Goal: Task Accomplishment & Management: Manage account settings

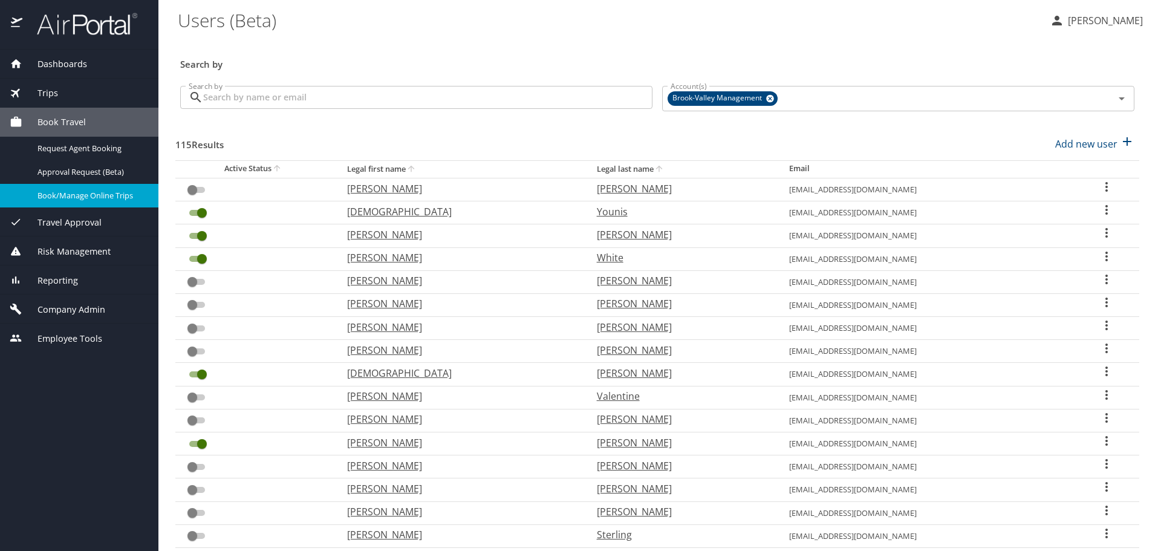
click at [83, 200] on span "Book/Manage Online Trips" at bounding box center [90, 195] width 106 height 11
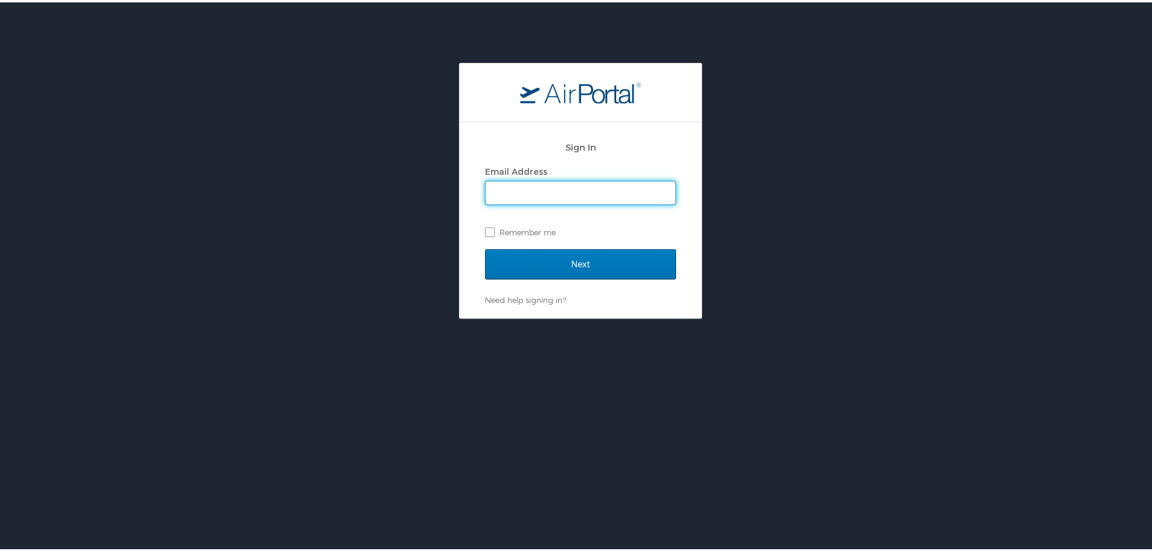
type input "cposey@brook-valley.com"
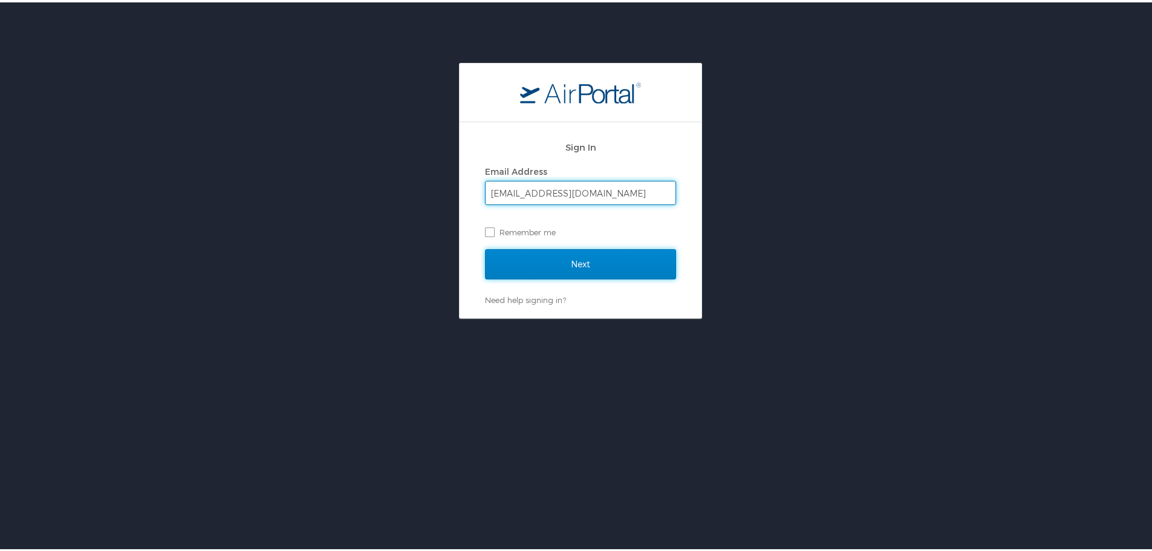
click at [581, 267] on input "Next" at bounding box center [580, 262] width 191 height 30
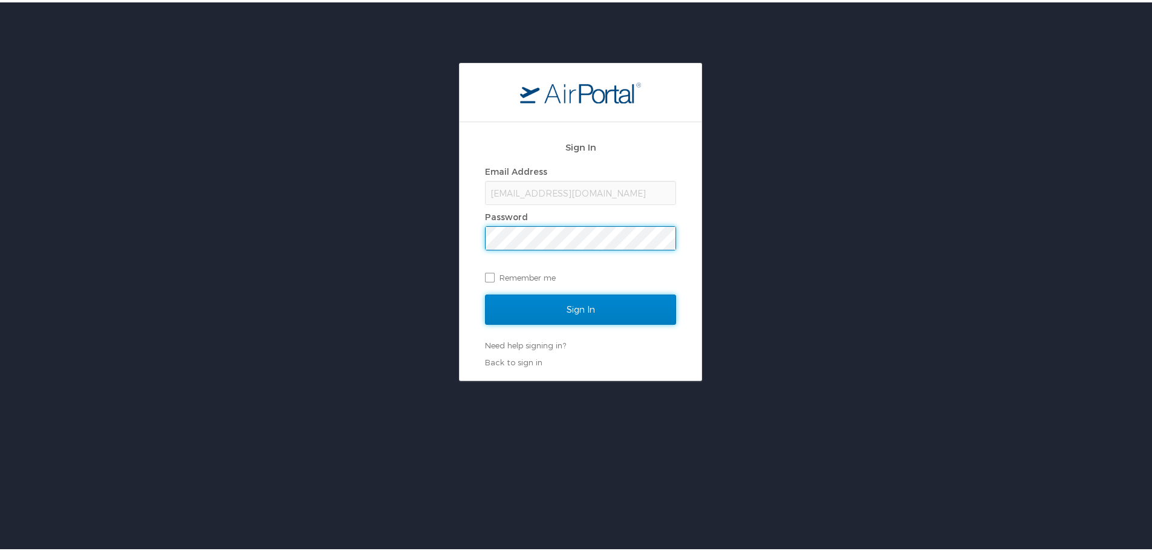
click at [565, 303] on input "Sign In" at bounding box center [580, 307] width 191 height 30
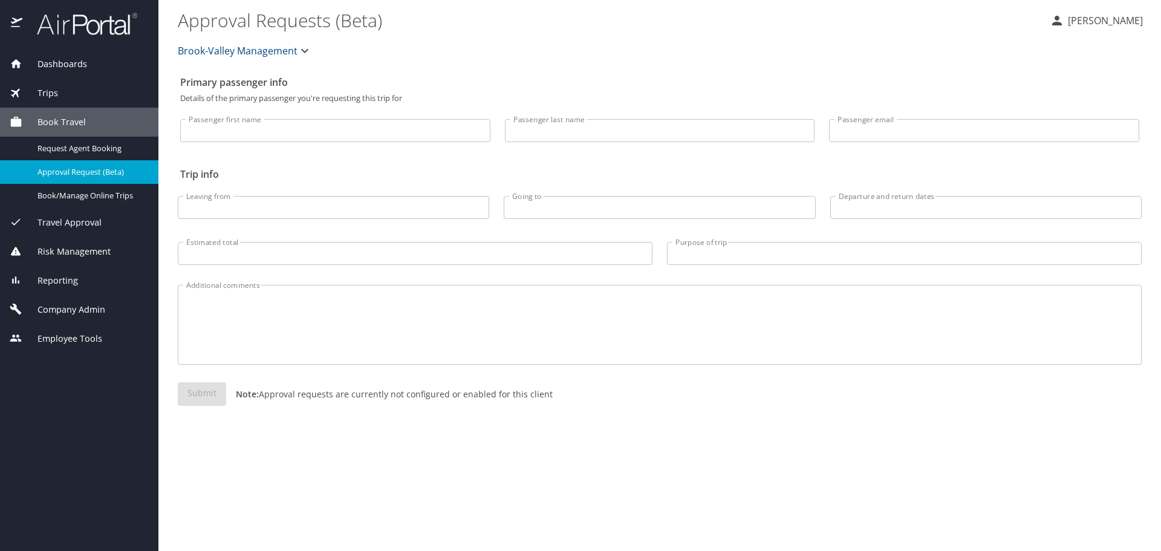
click at [79, 333] on span "Employee Tools" at bounding box center [62, 338] width 80 height 13
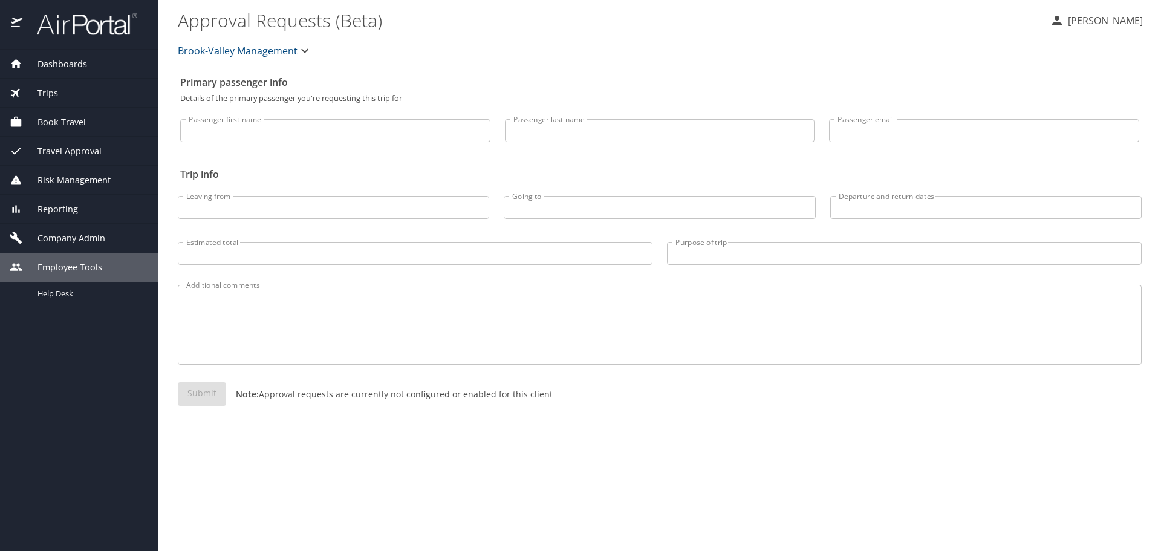
click at [63, 234] on span "Company Admin" at bounding box center [63, 238] width 83 height 13
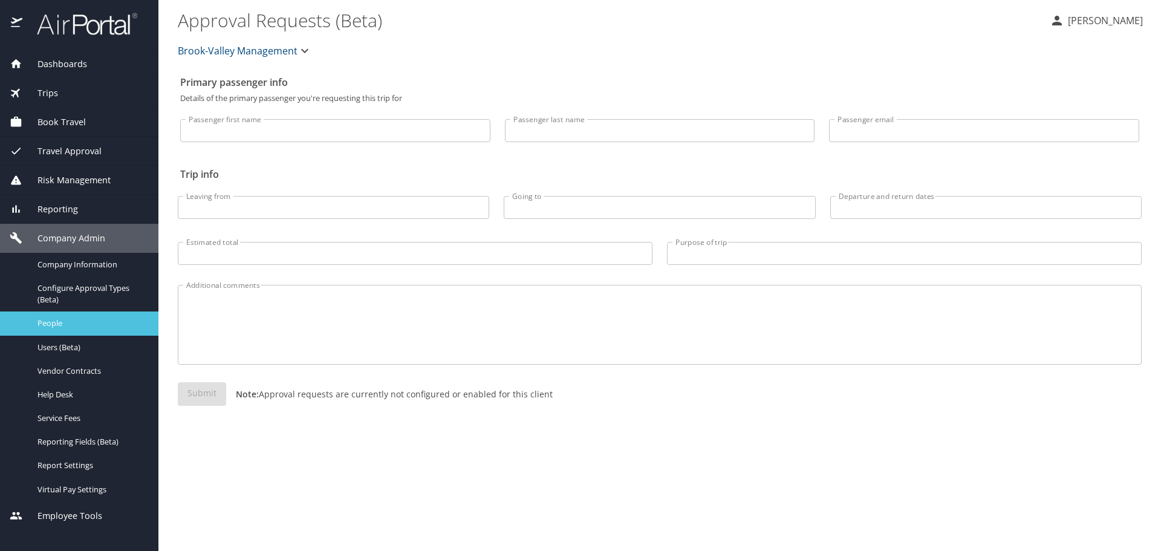
click at [38, 322] on span "People" at bounding box center [90, 322] width 106 height 11
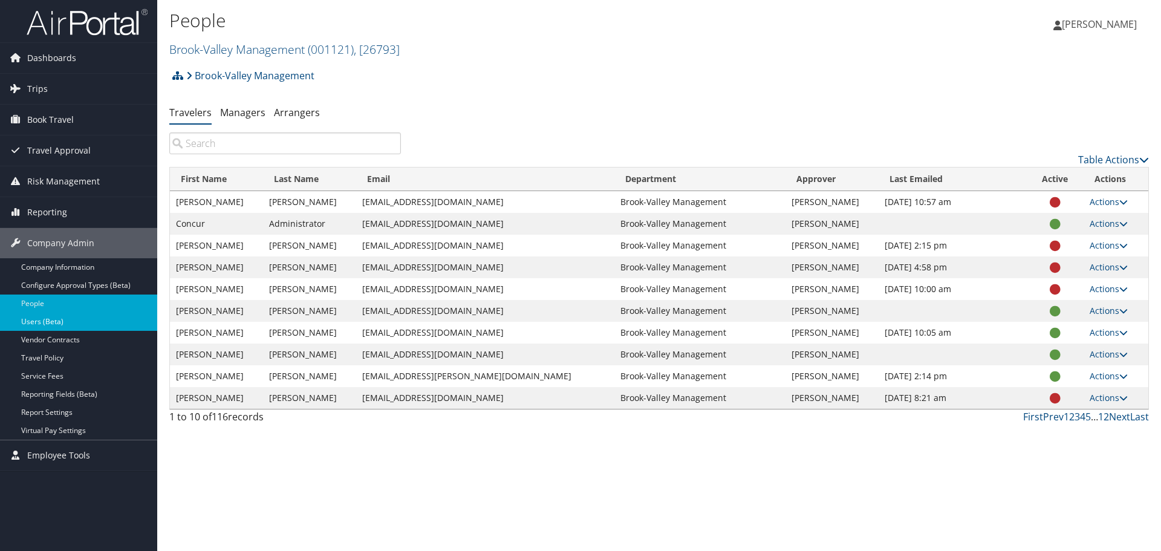
click at [63, 319] on link "Users (Beta)" at bounding box center [78, 322] width 157 height 18
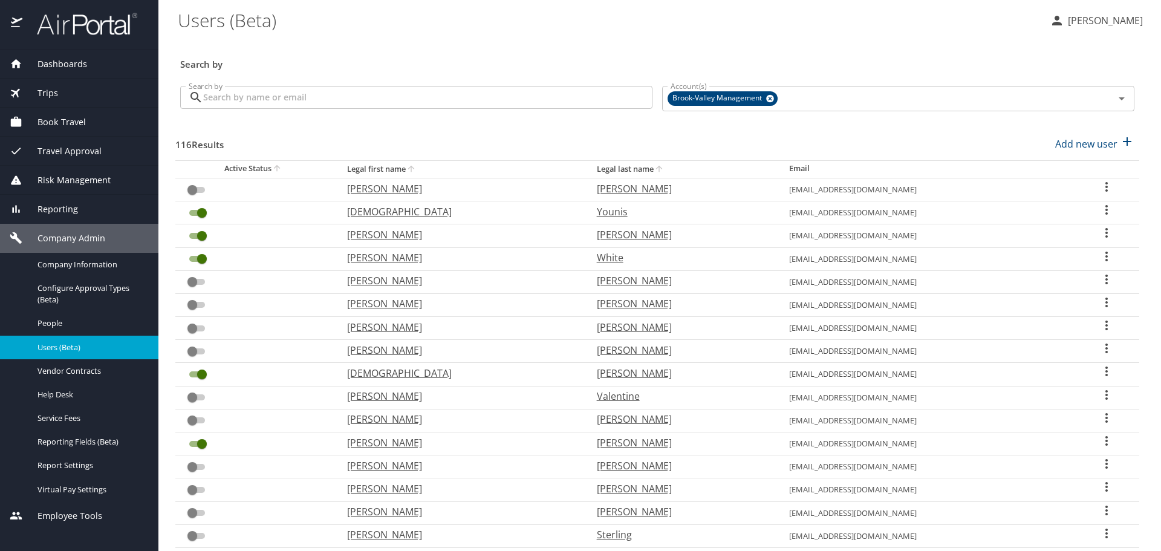
click at [400, 99] on input "Search by" at bounding box center [427, 97] width 449 height 23
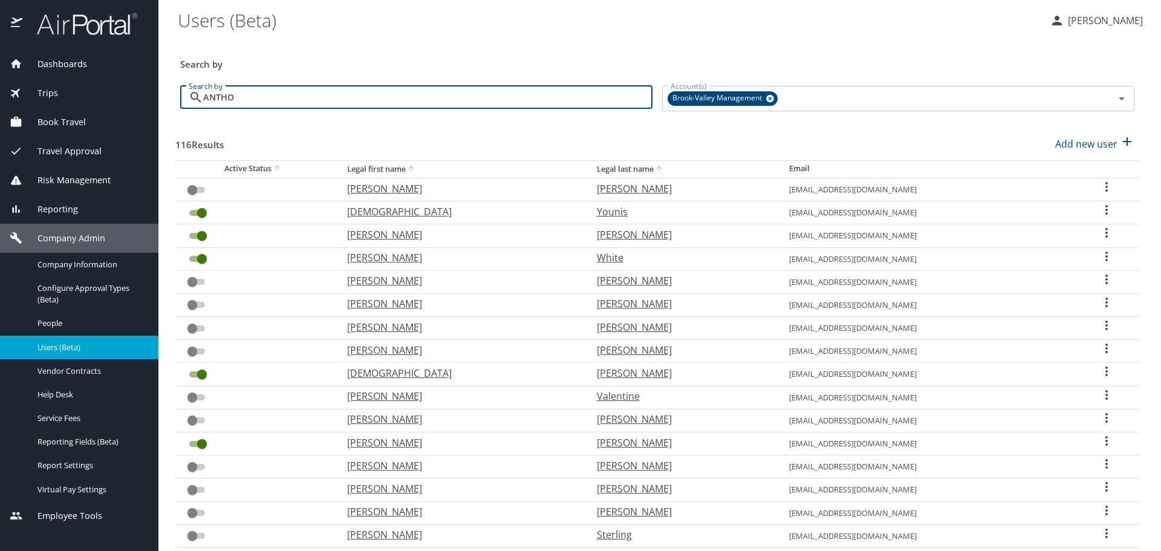
type input "ANTHON"
checkbox input "true"
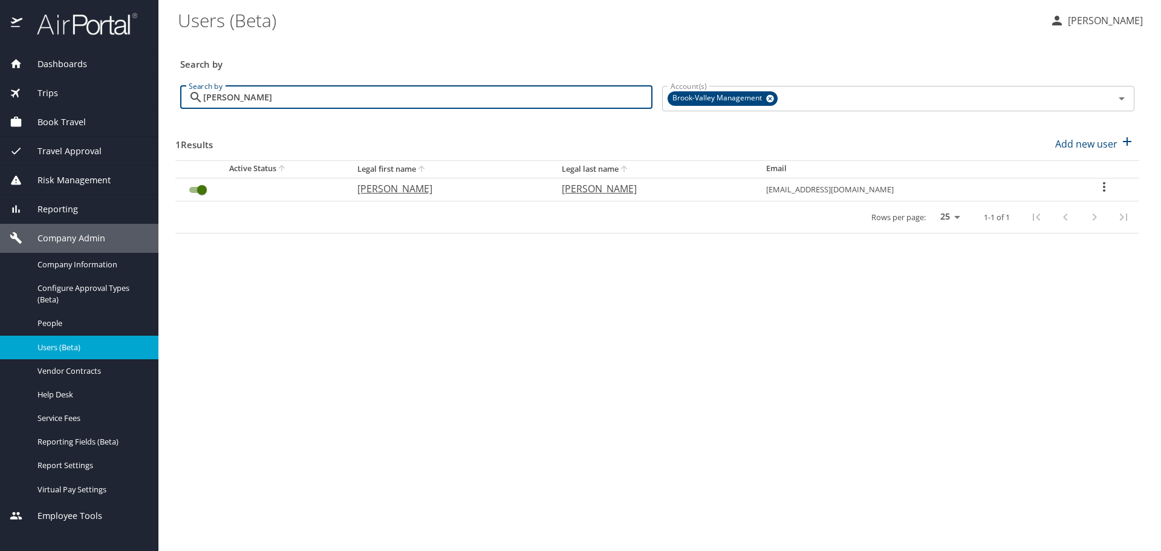
type input "[PERSON_NAME]"
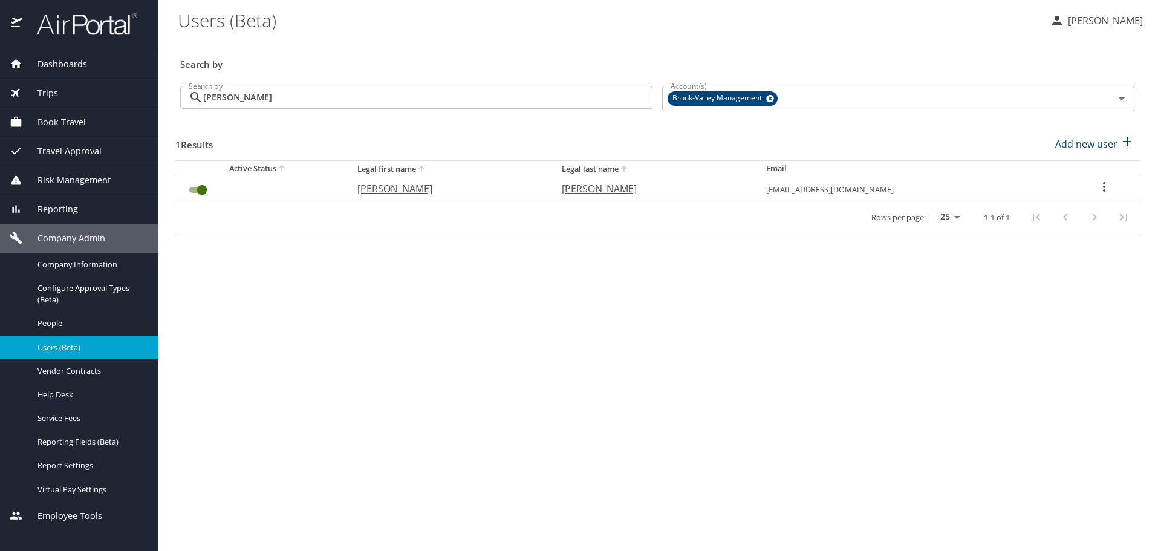
click at [1091, 189] on div "User Search Table" at bounding box center [1104, 189] width 51 height 18
click at [866, 287] on div at bounding box center [580, 275] width 1161 height 551
click at [395, 193] on p "[PERSON_NAME]" at bounding box center [447, 188] width 180 height 15
select select "US"
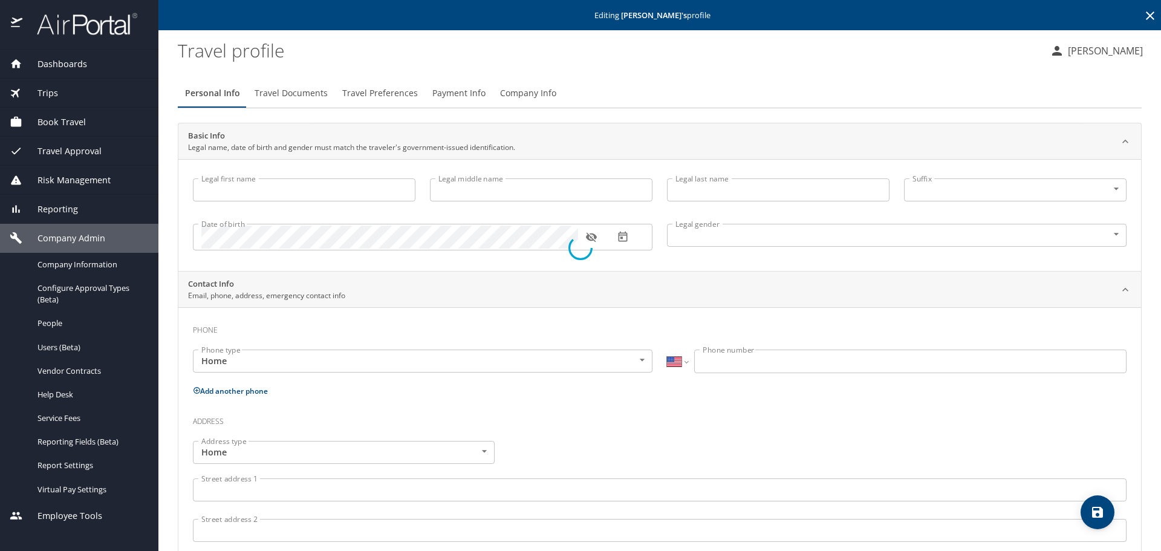
type input "[PERSON_NAME]"
type input "Undisclosed"
select select "US"
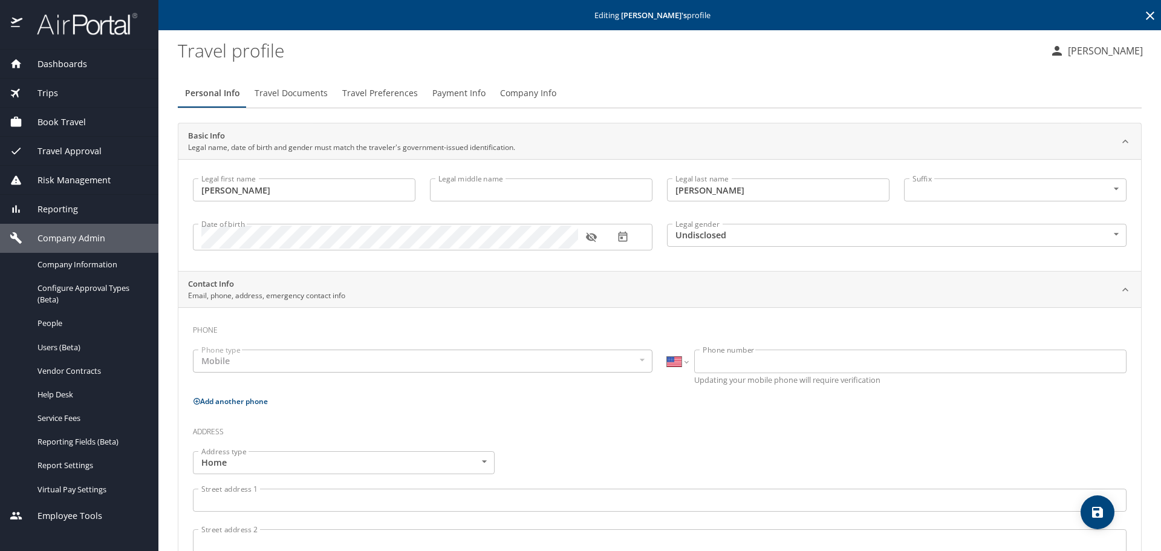
click at [383, 222] on form "Date of birth Date of birth" at bounding box center [422, 236] width 459 height 35
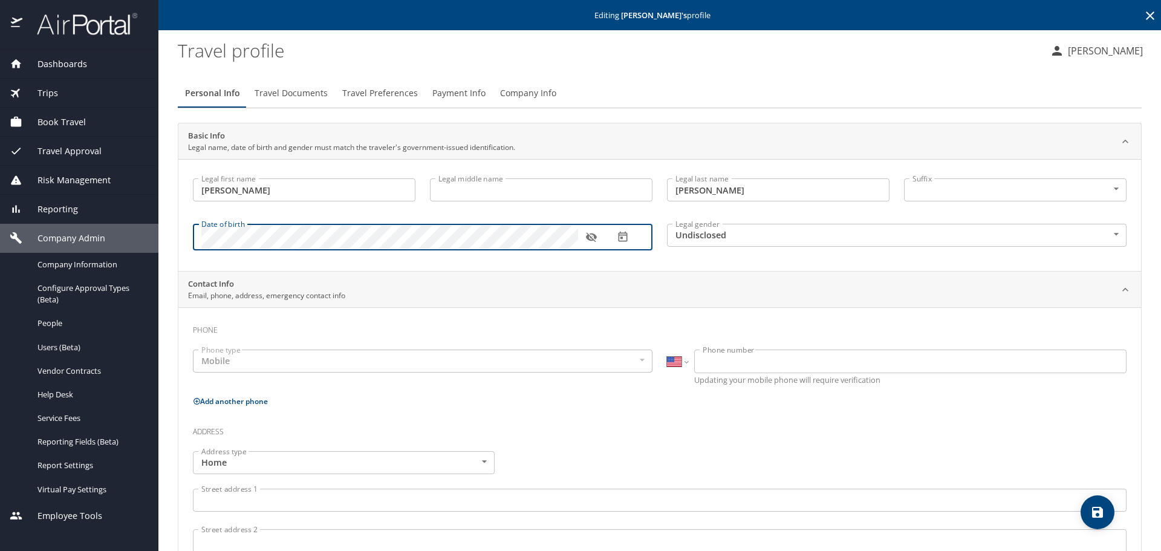
click at [585, 245] on button "button" at bounding box center [591, 237] width 27 height 27
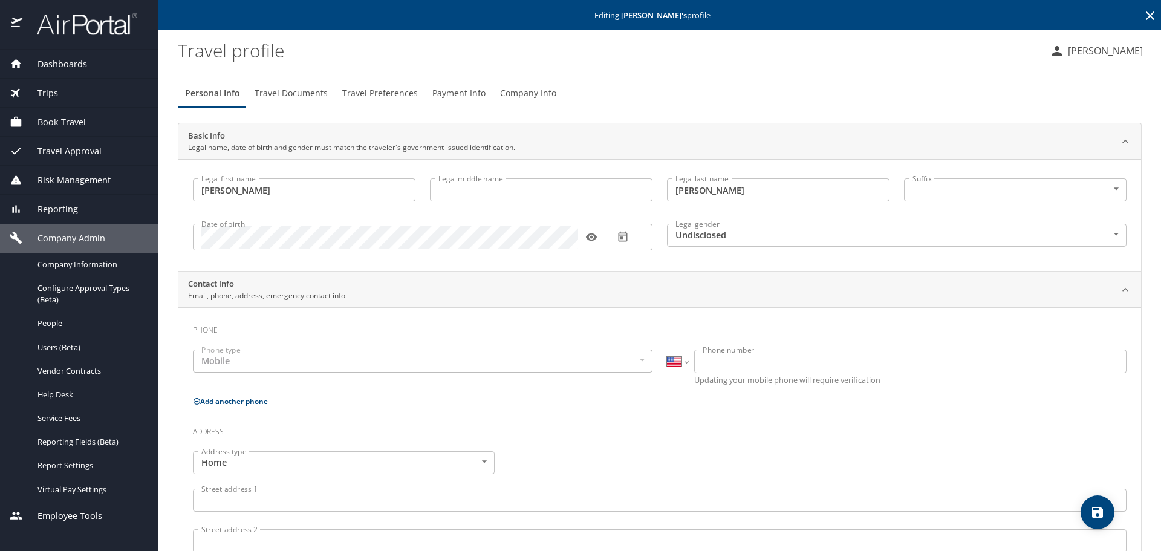
click at [751, 374] on div "International [GEOGRAPHIC_DATA] [GEOGRAPHIC_DATA] [GEOGRAPHIC_DATA] [GEOGRAPHIC…" at bounding box center [897, 367] width 474 height 51
click at [750, 368] on input "Phone number" at bounding box center [910, 360] width 432 height 23
click at [737, 341] on div "Phone" at bounding box center [659, 333] width 933 height 33
click at [743, 356] on input "Phone number" at bounding box center [910, 360] width 432 height 23
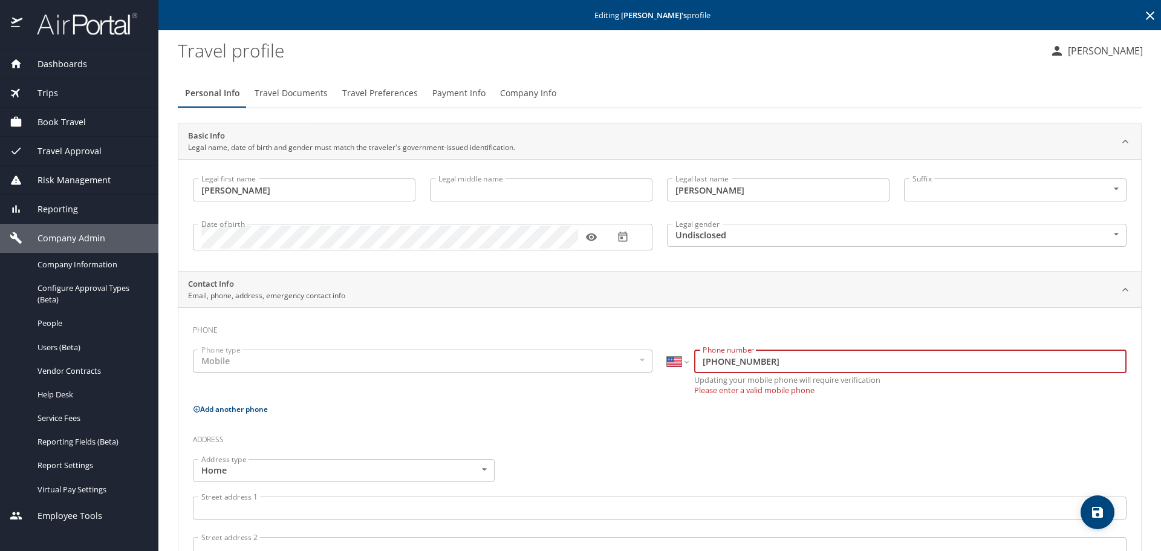
type input "[PHONE_NUMBER]"
click at [637, 440] on div "Address" at bounding box center [659, 442] width 933 height 33
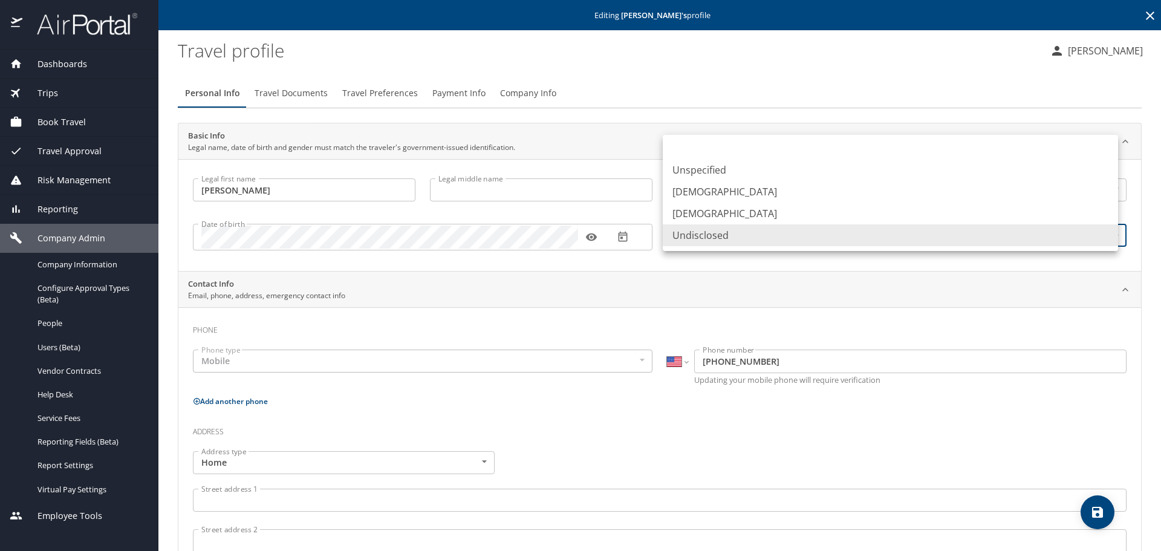
click at [879, 238] on body "Dashboards AirPortal 360™ Manager My Travel Dashboard Trips Airtinerary® Lookup…" at bounding box center [580, 275] width 1161 height 551
click at [855, 191] on li "[DEMOGRAPHIC_DATA]" at bounding box center [890, 192] width 455 height 22
type input "[DEMOGRAPHIC_DATA]"
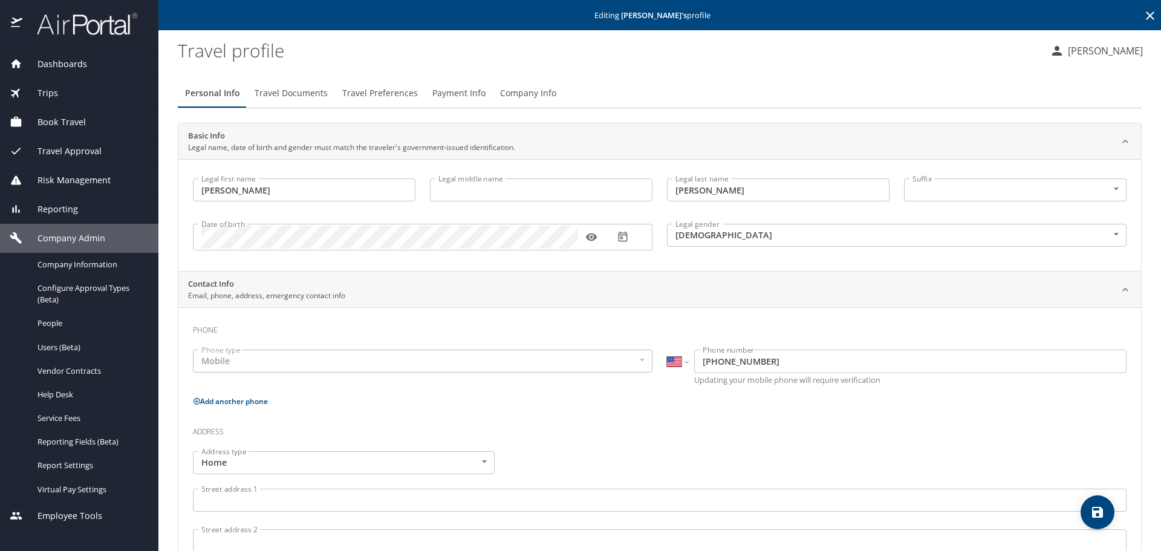
click at [888, 415] on div "Phone Phone type Mobile Mobile Phone type International [GEOGRAPHIC_DATA] [GEOG…" at bounding box center [659, 548] width 933 height 463
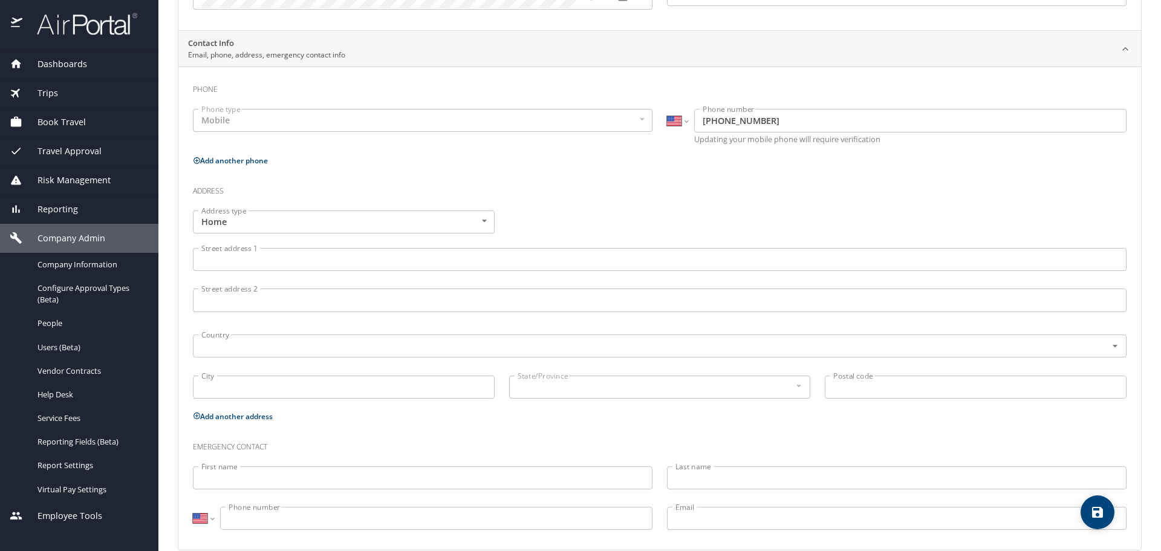
scroll to position [242, 0]
click at [1092, 518] on icon "save" at bounding box center [1097, 512] width 15 height 15
select select "US"
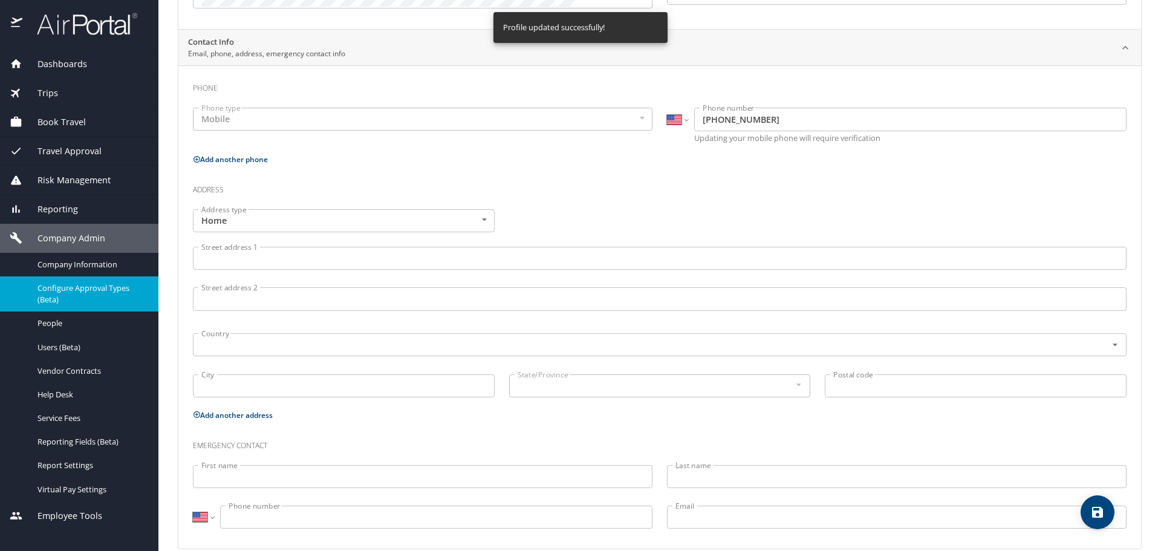
select select "US"
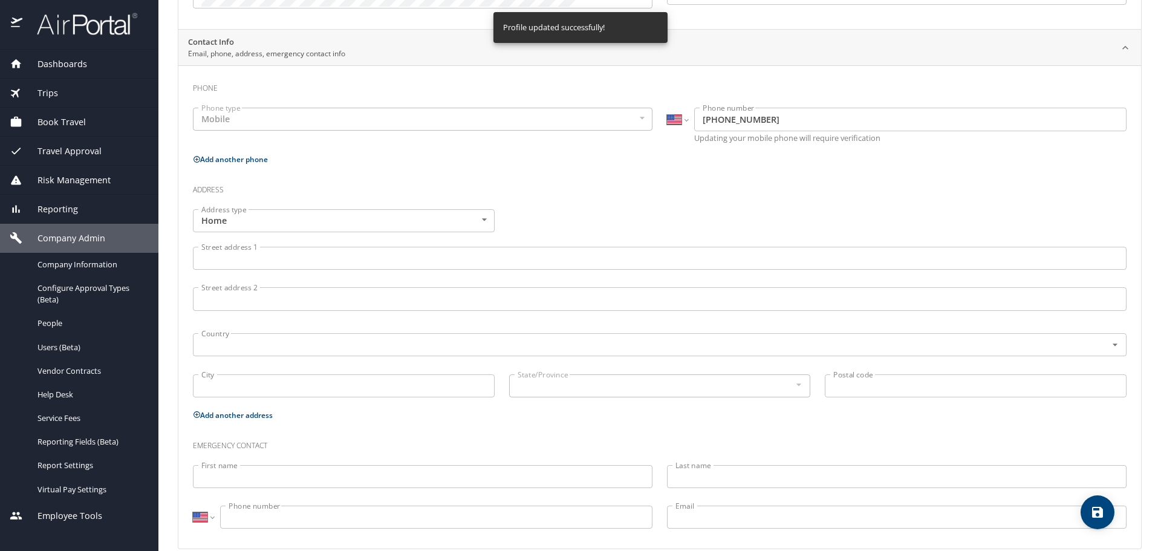
click at [495, 164] on p "Add another phone" at bounding box center [659, 159] width 933 height 15
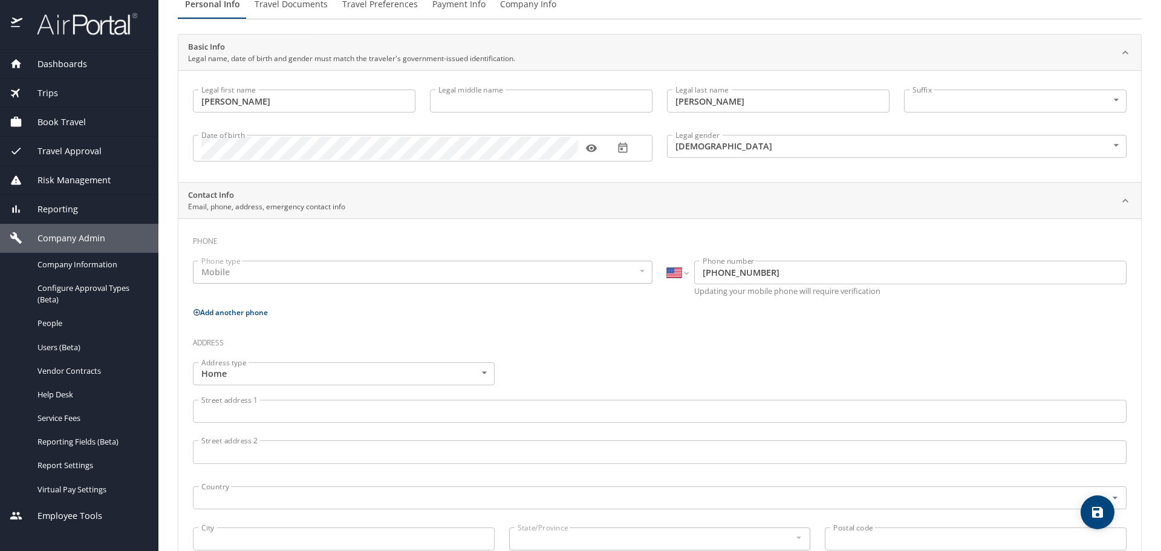
scroll to position [0, 0]
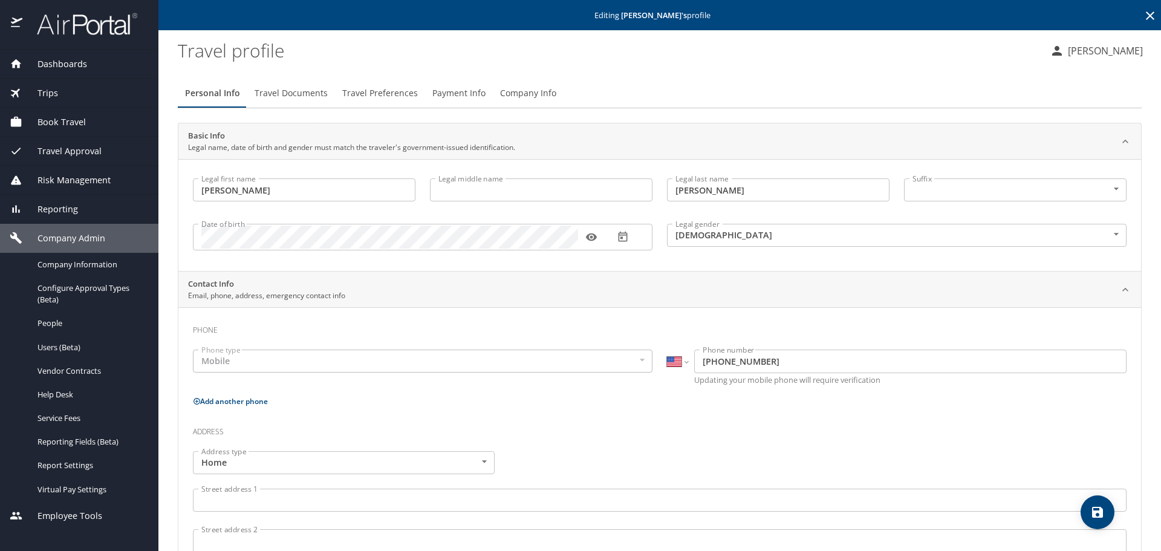
click at [1146, 17] on icon at bounding box center [1150, 15] width 15 height 15
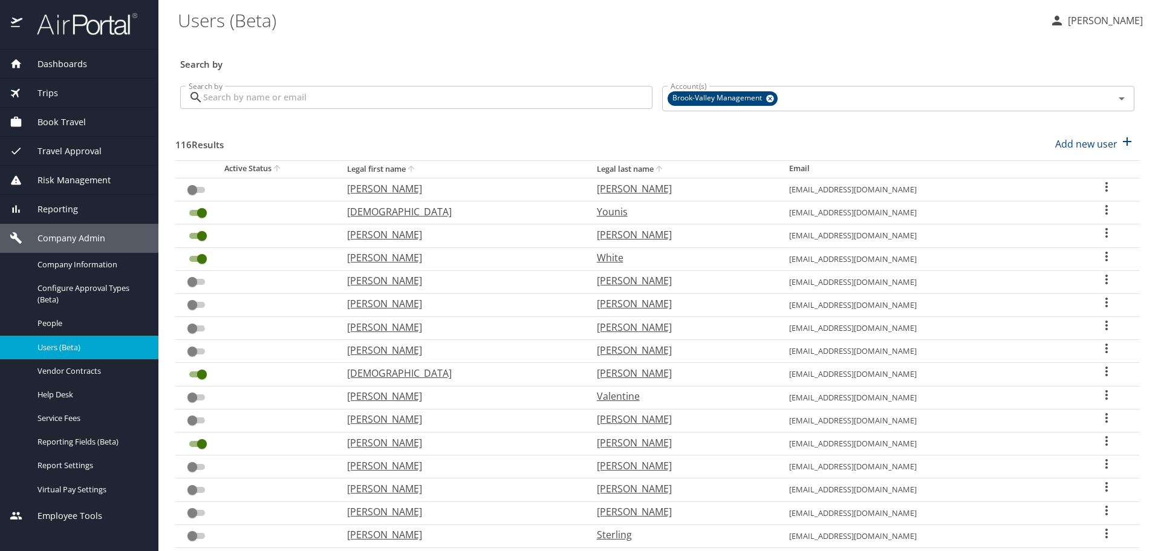
click at [487, 96] on input "Search by" at bounding box center [427, 97] width 449 height 23
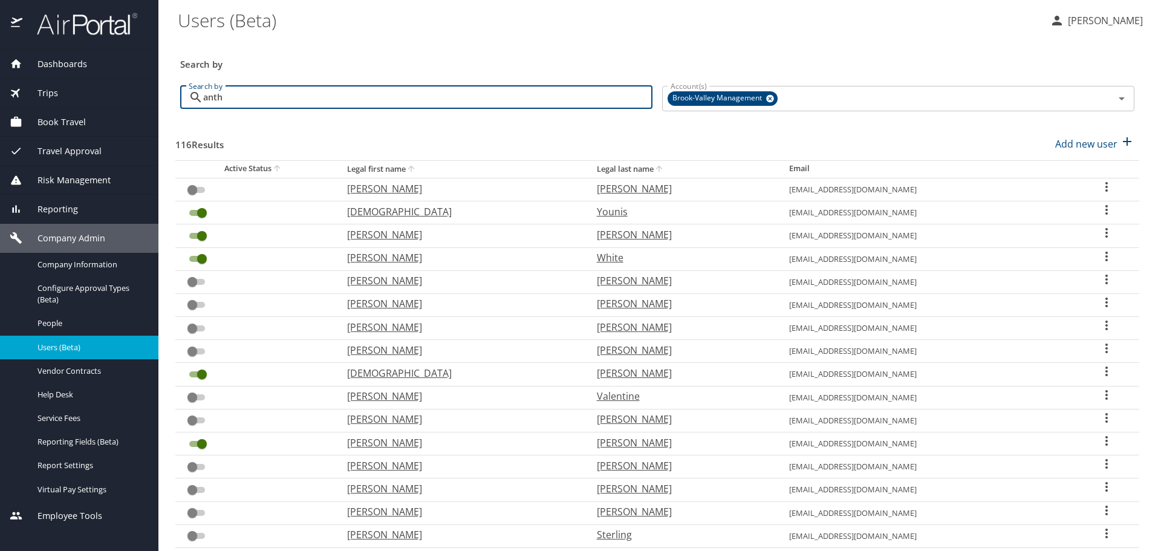
type input "antho"
checkbox input "true"
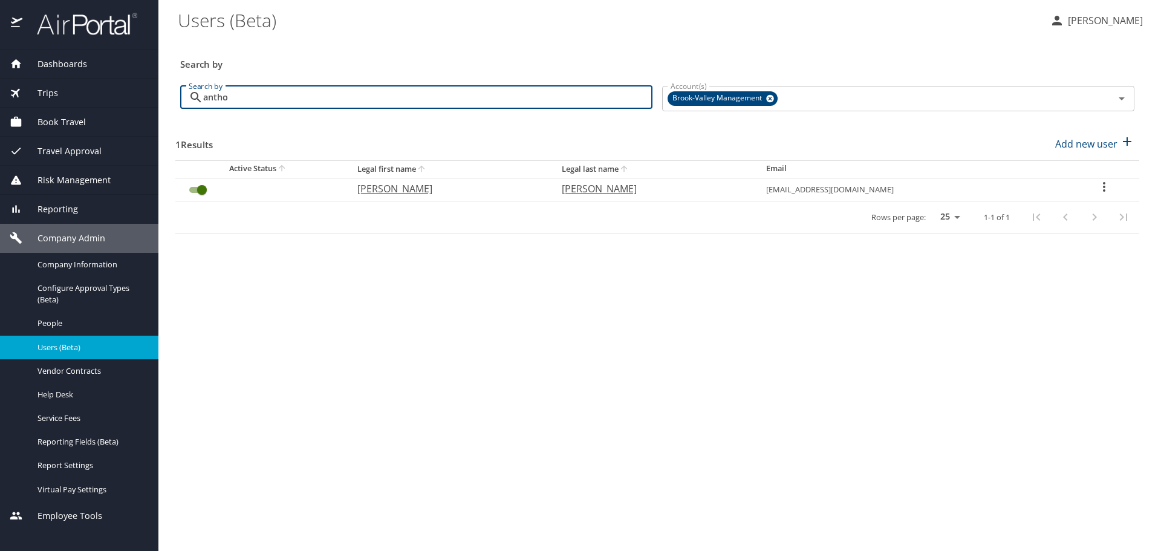
type input "antho"
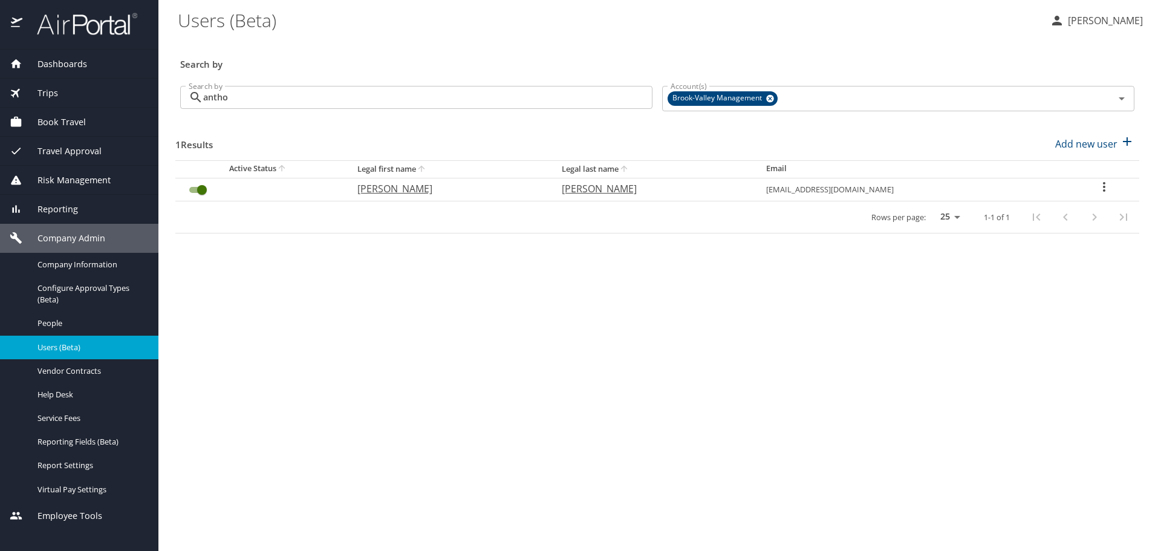
click at [1103, 187] on icon "User Search Table" at bounding box center [1104, 187] width 15 height 15
click at [1097, 239] on li "Send profile completion email" at bounding box center [1065, 232] width 175 height 22
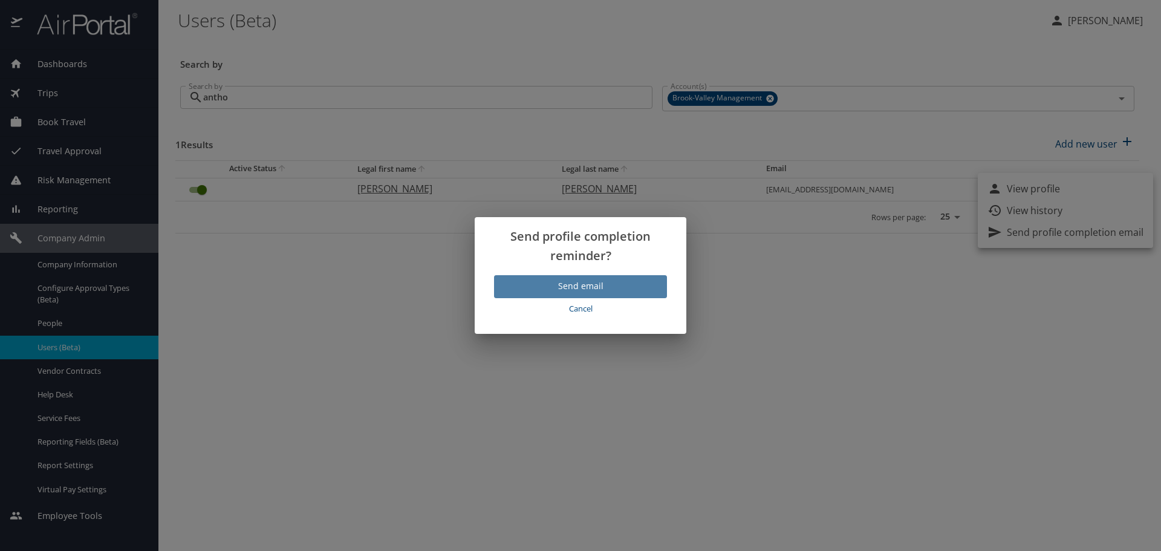
click at [573, 293] on span "Send email" at bounding box center [581, 286] width 154 height 15
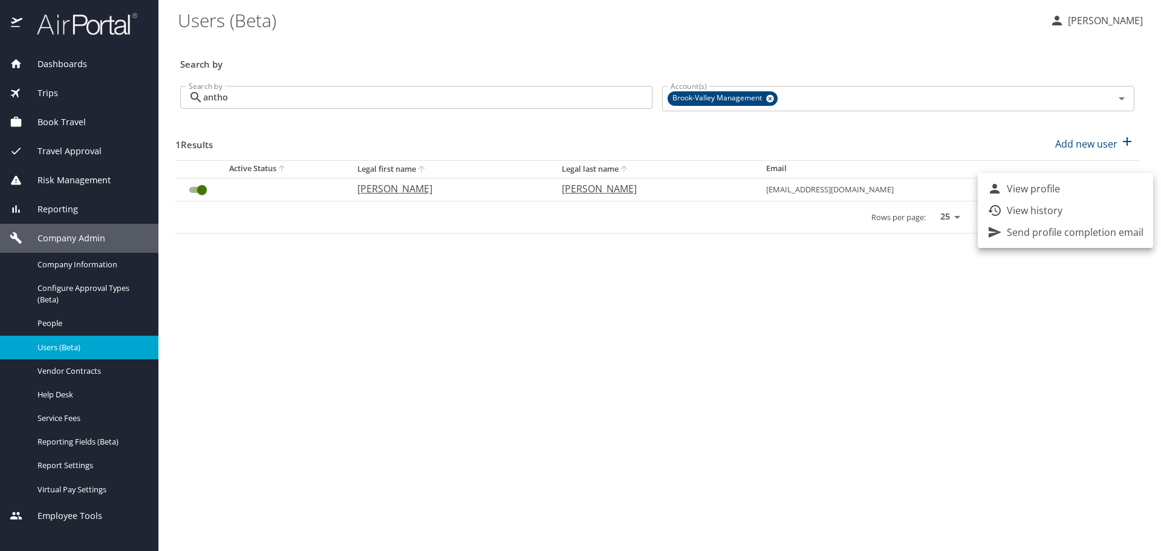
click at [76, 127] on div at bounding box center [580, 275] width 1161 height 551
click at [70, 124] on span "Book Travel" at bounding box center [53, 121] width 63 height 13
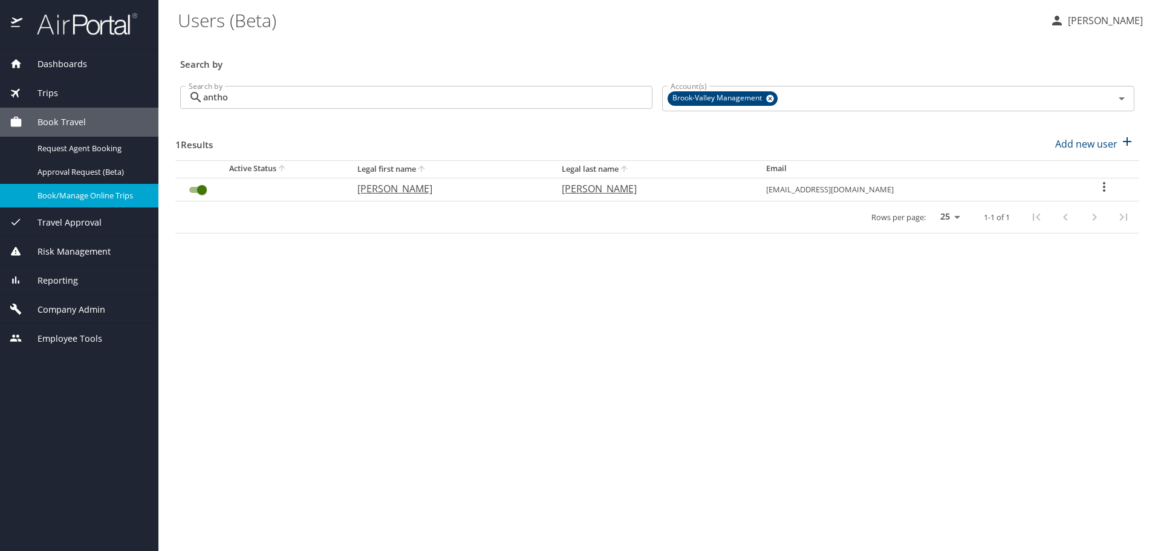
click at [60, 196] on span "Book/Manage Online Trips" at bounding box center [90, 195] width 106 height 11
